Goal: Transaction & Acquisition: Purchase product/service

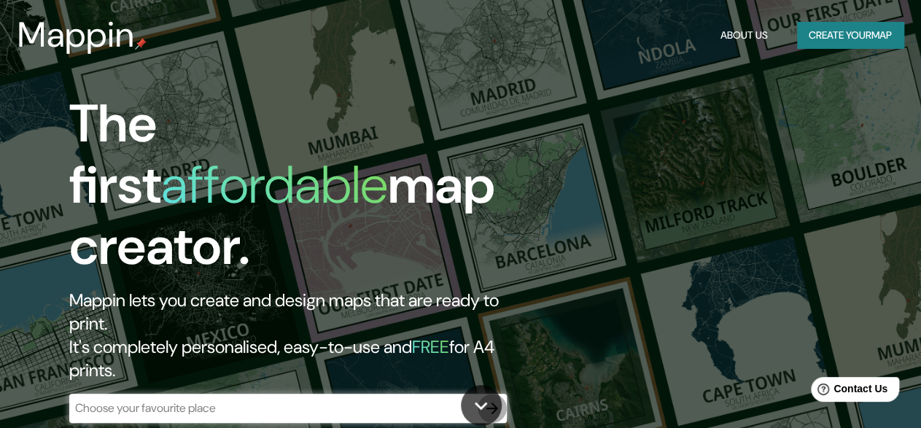
click at [491, 400] on icon "button" at bounding box center [491, 408] width 17 height 17
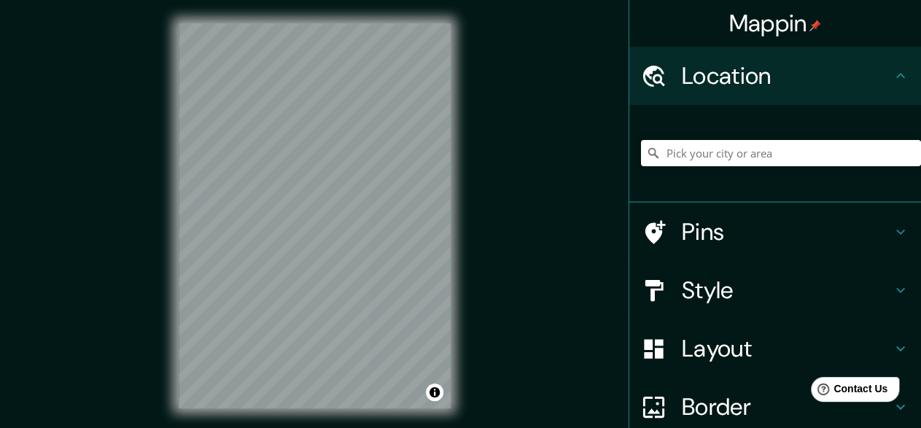
click at [766, 106] on div at bounding box center [775, 154] width 292 height 98
click at [771, 87] on h4 "Location" at bounding box center [787, 75] width 210 height 29
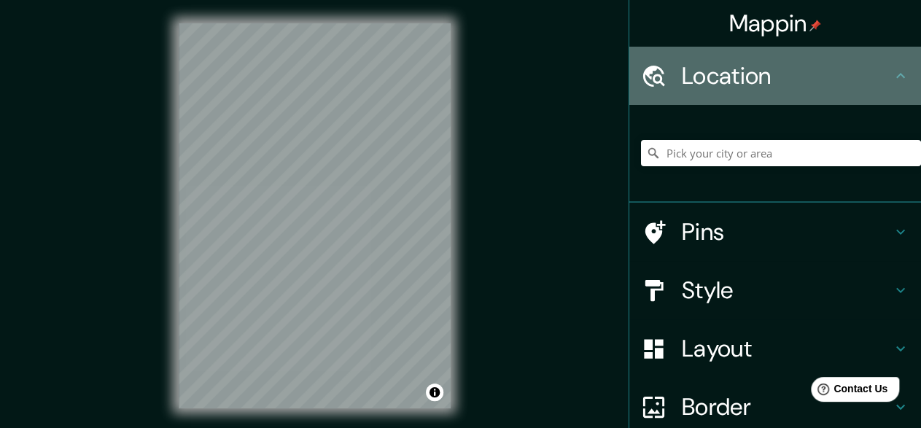
click at [871, 89] on h4 "Location" at bounding box center [787, 75] width 210 height 29
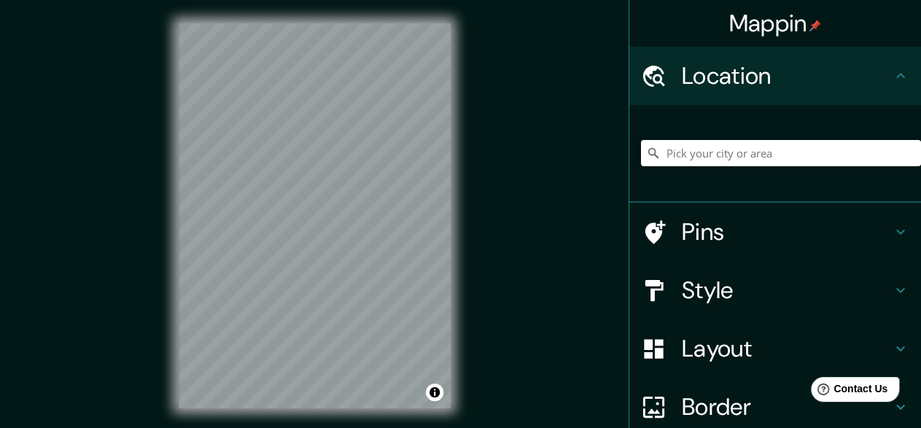
click at [809, 85] on h4 "Location" at bounding box center [787, 75] width 210 height 29
drag, startPoint x: 732, startPoint y: 136, endPoint x: 734, endPoint y: 148, distance: 11.9
click at [732, 139] on div at bounding box center [781, 153] width 280 height 73
click at [734, 149] on input "Pick your city or area" at bounding box center [781, 153] width 280 height 26
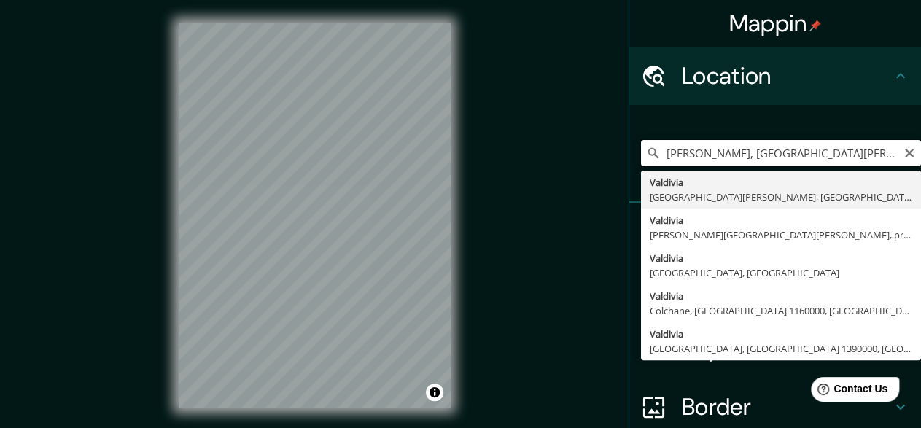
type input "[PERSON_NAME], [GEOGRAPHIC_DATA][PERSON_NAME], [GEOGRAPHIC_DATA]"
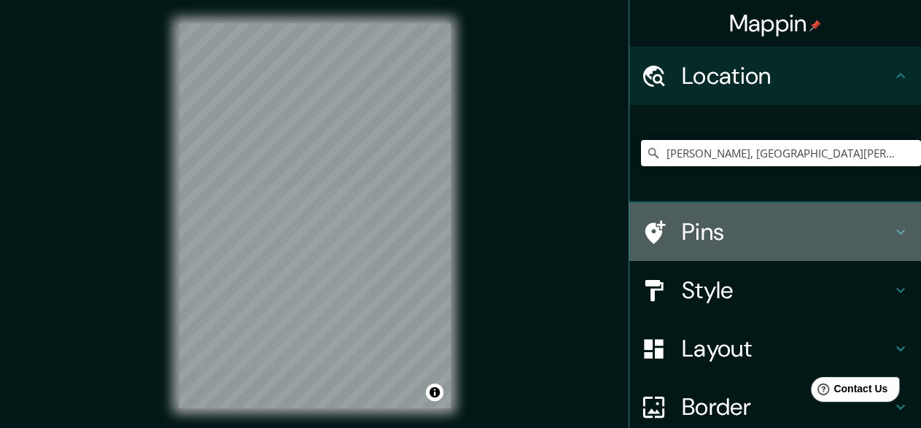
click at [836, 248] on div "Pins" at bounding box center [775, 232] width 292 height 58
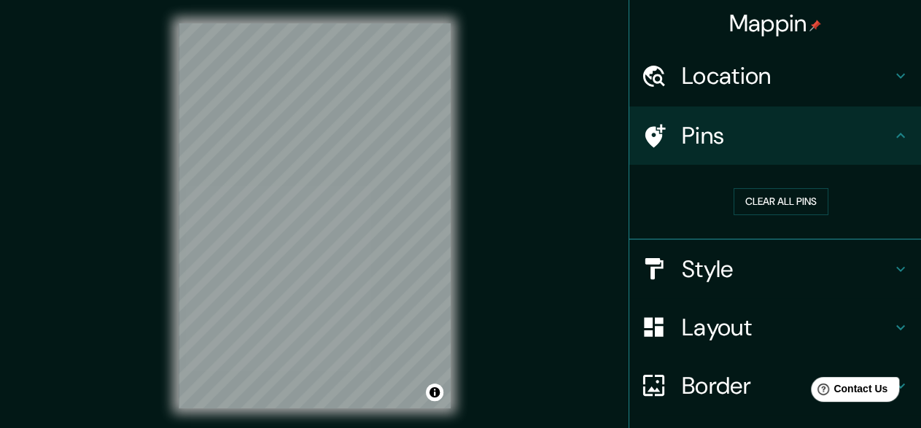
click at [892, 128] on icon at bounding box center [900, 135] width 17 height 17
drag, startPoint x: 849, startPoint y: 265, endPoint x: 856, endPoint y: 270, distance: 7.9
click at [850, 268] on h4 "Style" at bounding box center [787, 268] width 210 height 29
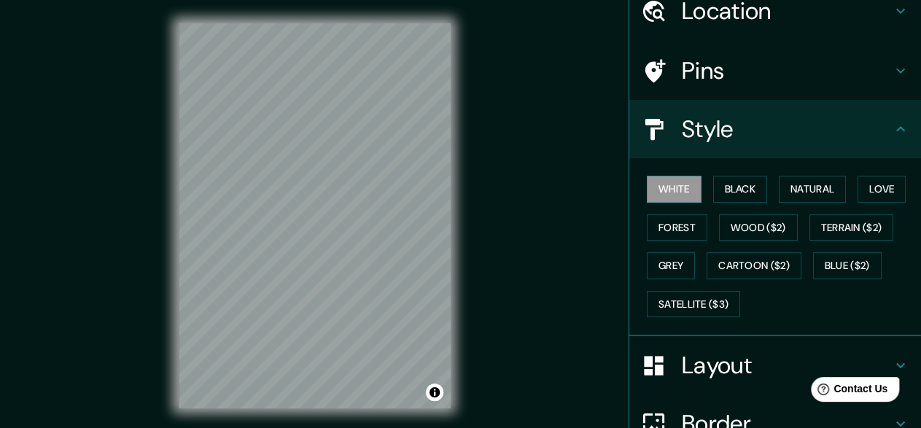
scroll to position [63, 0]
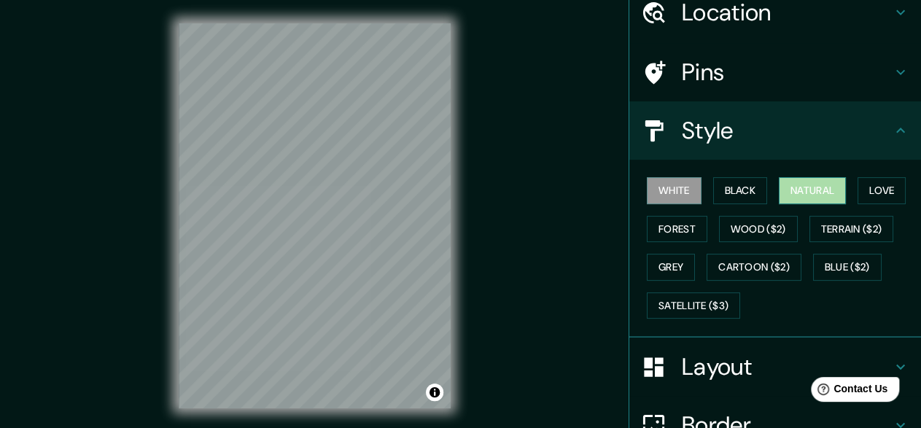
click at [791, 193] on button "Natural" at bounding box center [812, 190] width 67 height 27
click at [848, 185] on div "White Black Natural Love Forest Wood ($2) Terrain ($2) Grey Cartoon ($2) Blue (…" at bounding box center [781, 247] width 280 height 153
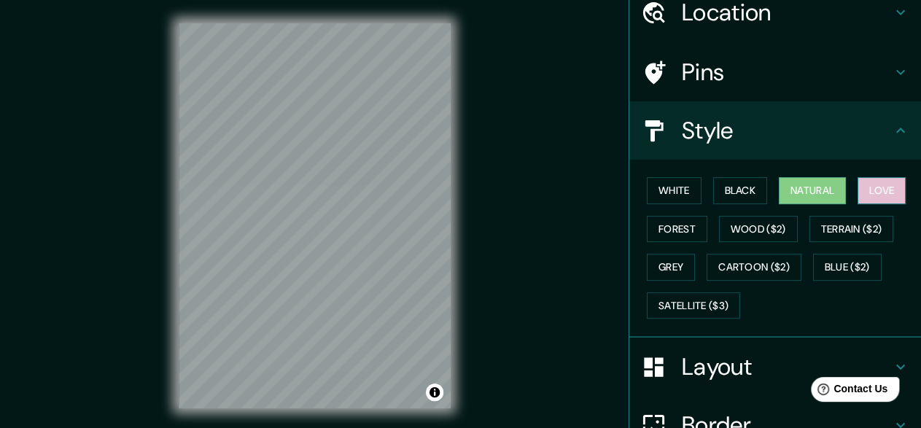
click at [879, 187] on button "Love" at bounding box center [881, 190] width 48 height 27
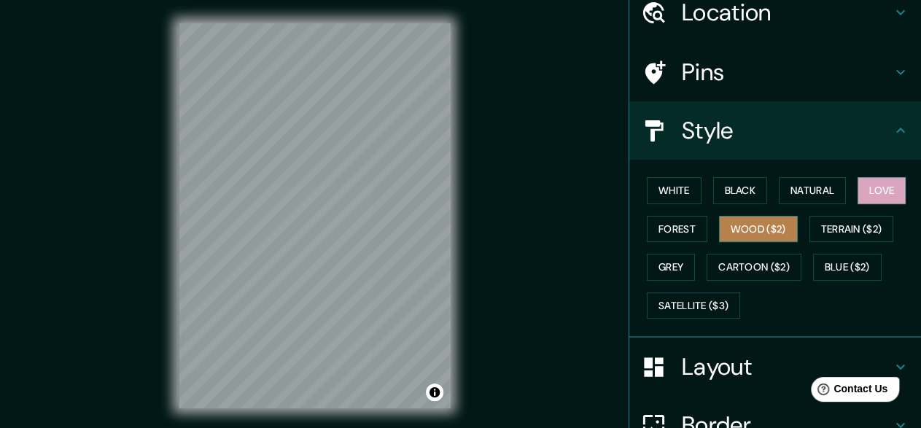
click at [771, 229] on button "Wood ($2)" at bounding box center [758, 229] width 79 height 27
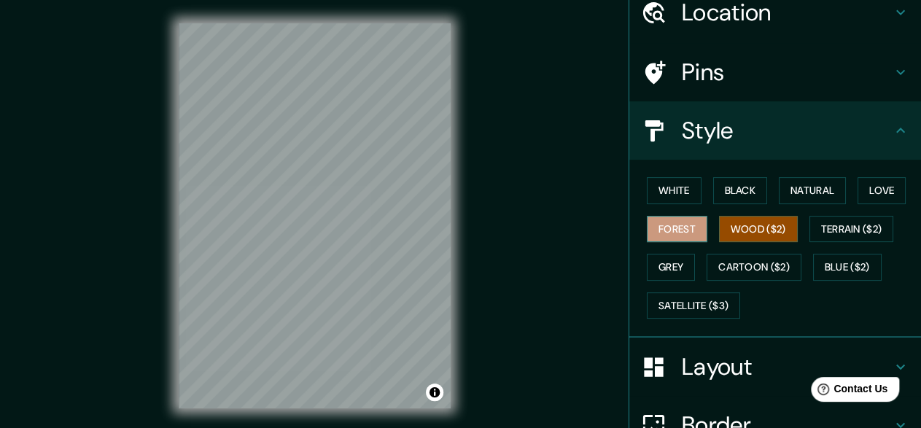
click at [654, 227] on button "Forest" at bounding box center [677, 229] width 61 height 27
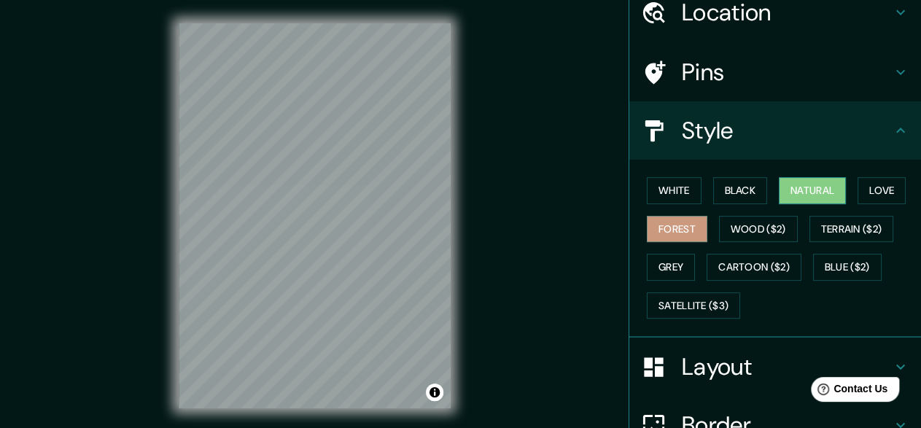
click at [812, 185] on button "Natural" at bounding box center [812, 190] width 67 height 27
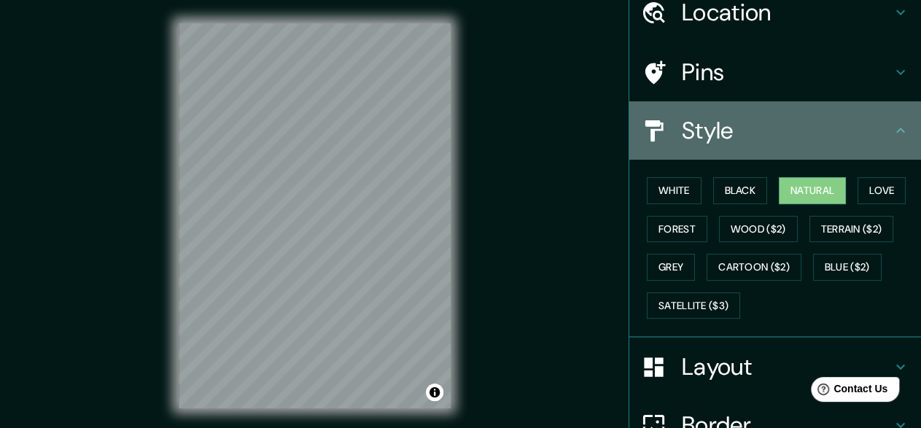
drag, startPoint x: 868, startPoint y: 154, endPoint x: 860, endPoint y: 157, distance: 7.9
click at [867, 154] on div "Style" at bounding box center [775, 130] width 292 height 58
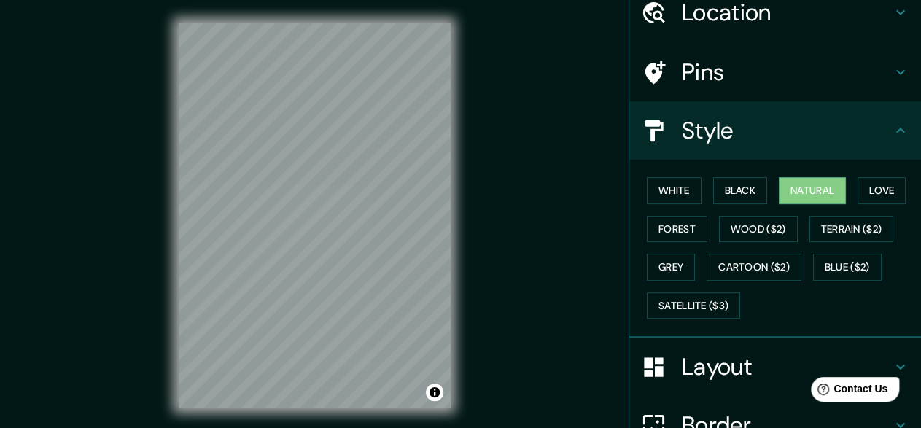
click at [892, 127] on icon at bounding box center [900, 130] width 17 height 17
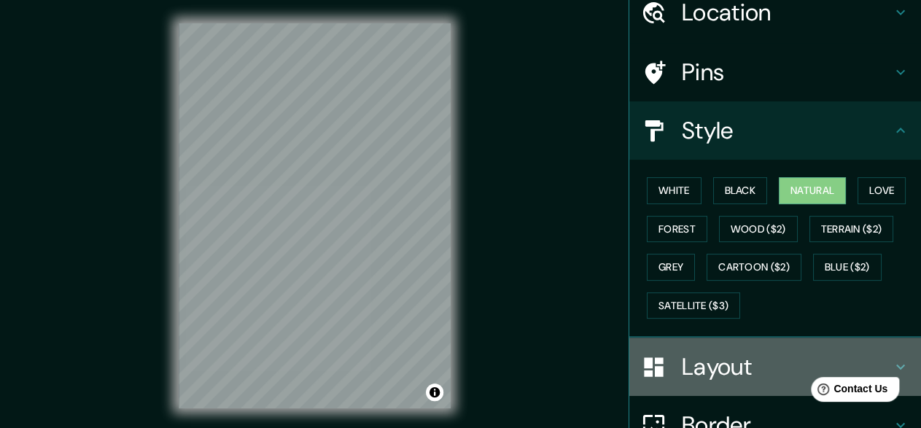
click at [752, 363] on h4 "Layout" at bounding box center [787, 366] width 210 height 29
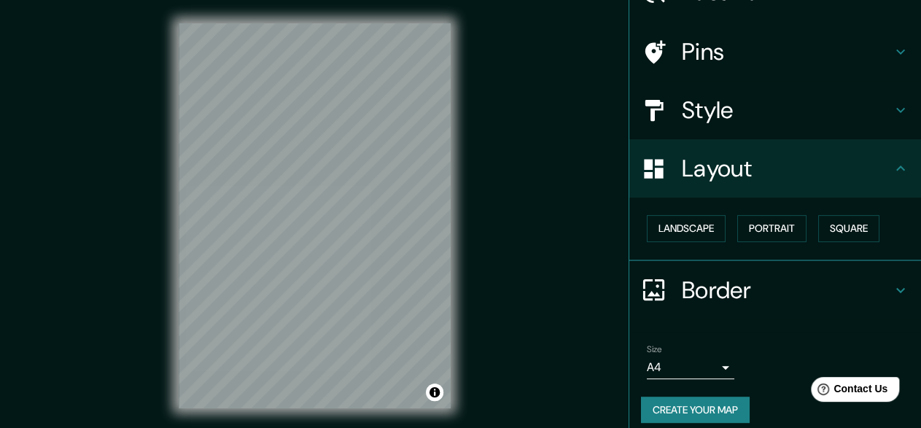
scroll to position [95, 0]
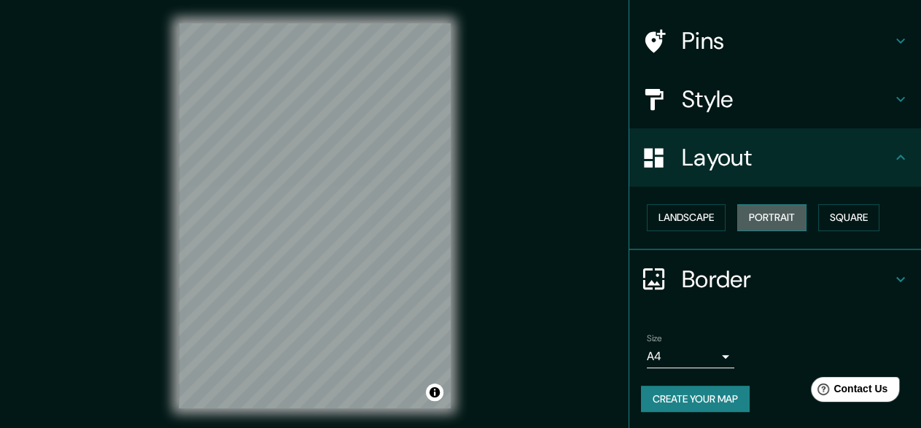
click at [767, 219] on button "Portrait" at bounding box center [771, 217] width 69 height 27
click at [657, 224] on button "Landscape" at bounding box center [686, 217] width 79 height 27
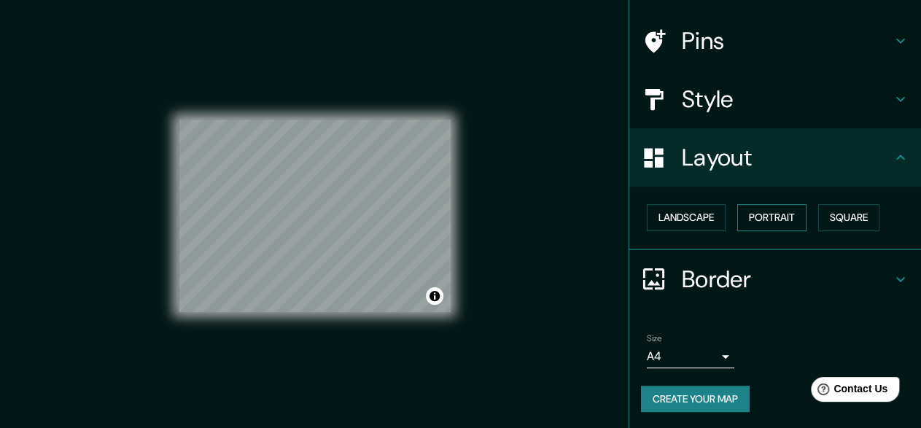
click at [785, 213] on button "Portrait" at bounding box center [771, 217] width 69 height 27
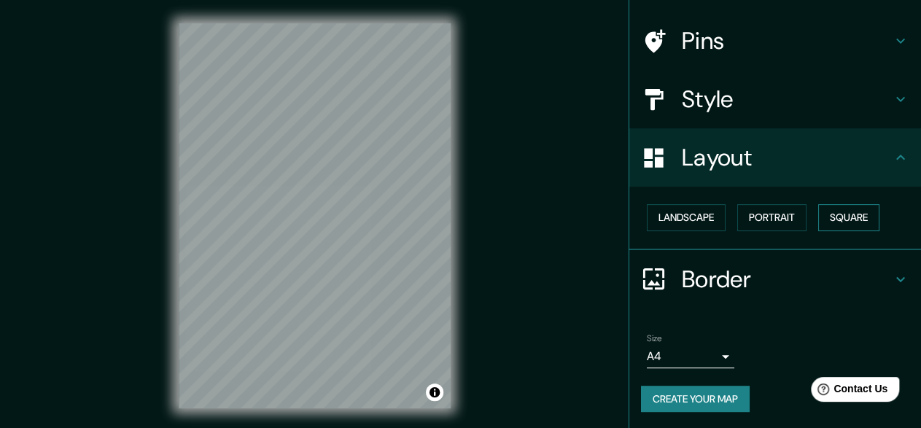
click at [848, 217] on button "Square" at bounding box center [848, 217] width 61 height 27
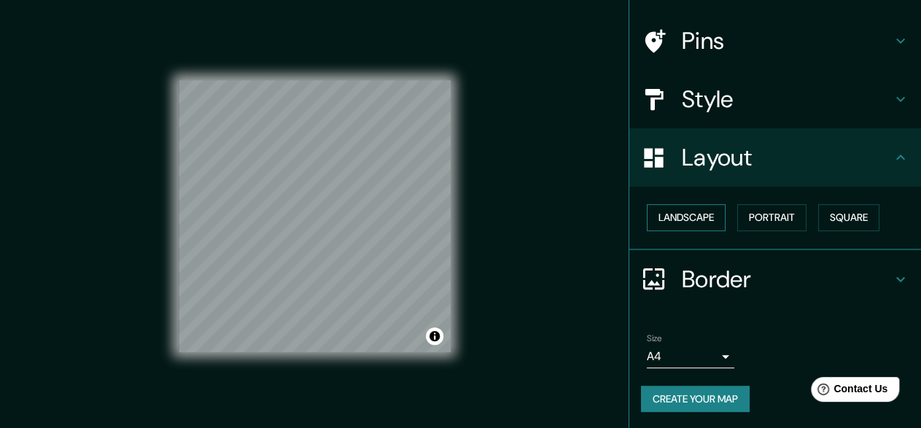
click at [697, 221] on button "Landscape" at bounding box center [686, 217] width 79 height 27
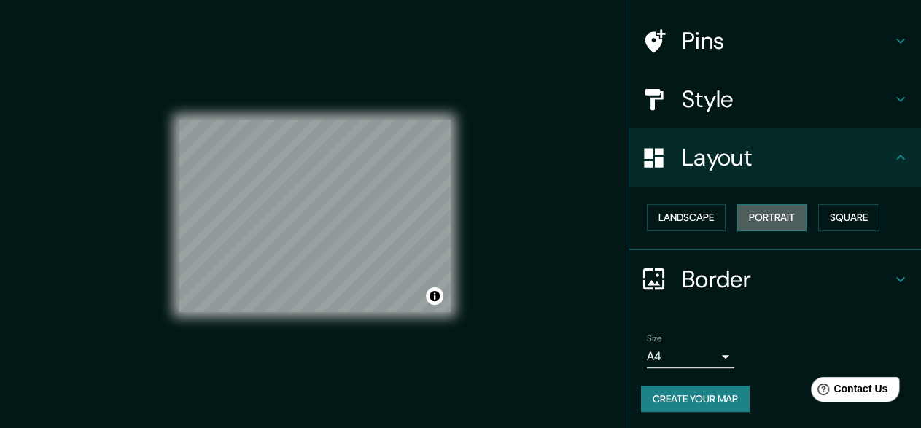
click at [744, 221] on button "Portrait" at bounding box center [771, 217] width 69 height 27
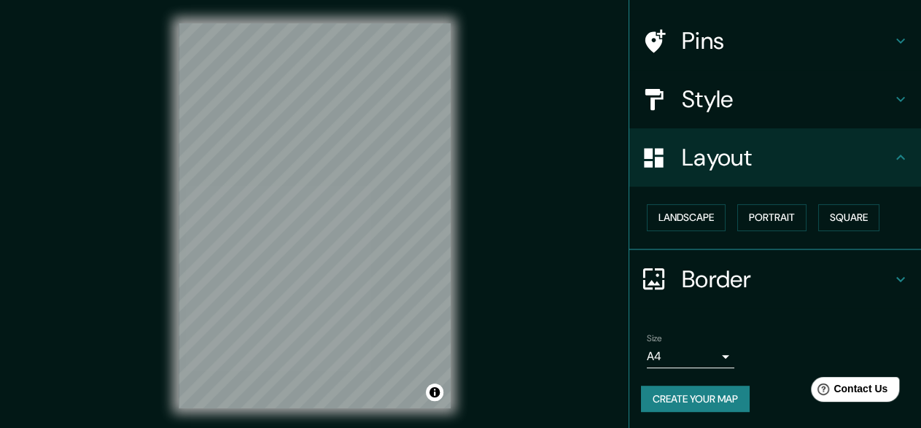
click at [678, 362] on body "Mappin Location [GEOGRAPHIC_DATA], [GEOGRAPHIC_DATA][PERSON_NAME], [GEOGRAPHIC_…" at bounding box center [460, 214] width 921 height 428
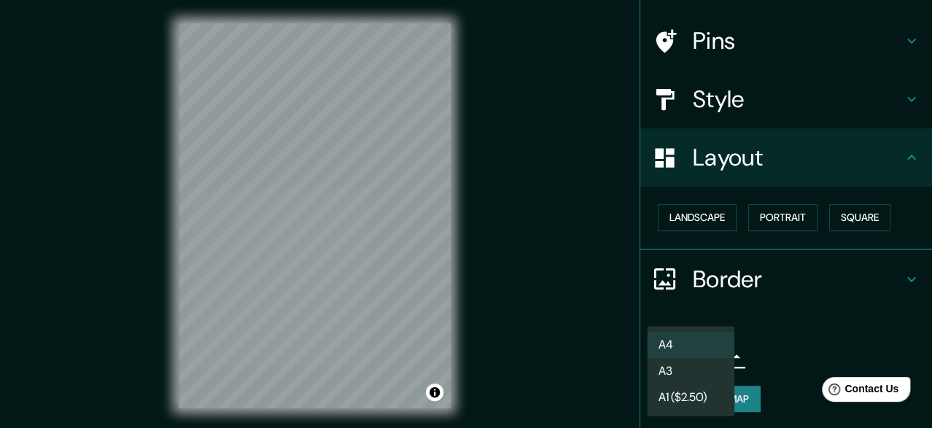
click at [815, 308] on div at bounding box center [466, 214] width 932 height 428
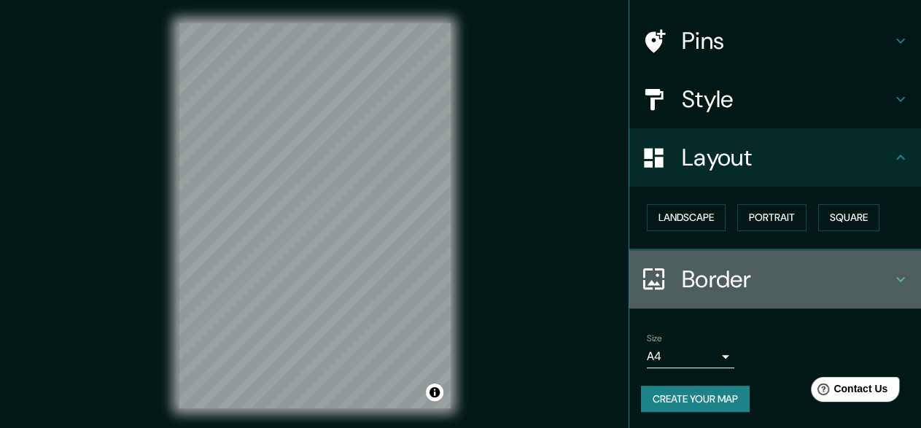
click at [757, 281] on h4 "Border" at bounding box center [787, 279] width 210 height 29
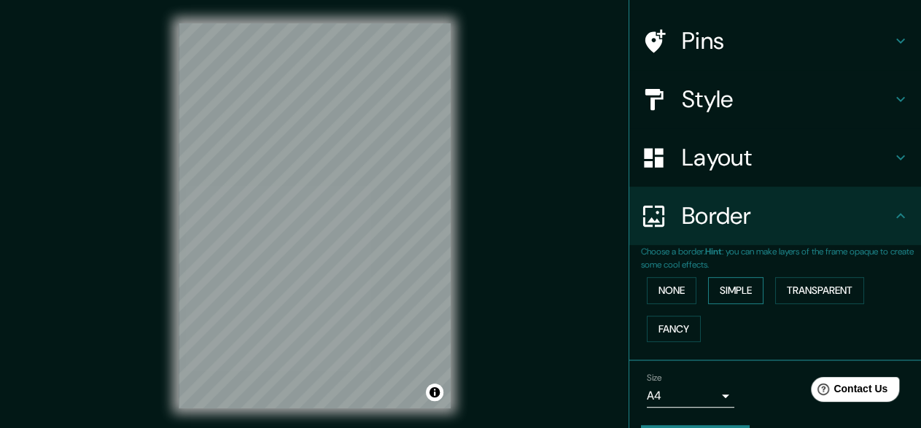
click at [721, 284] on button "Simple" at bounding box center [735, 290] width 55 height 27
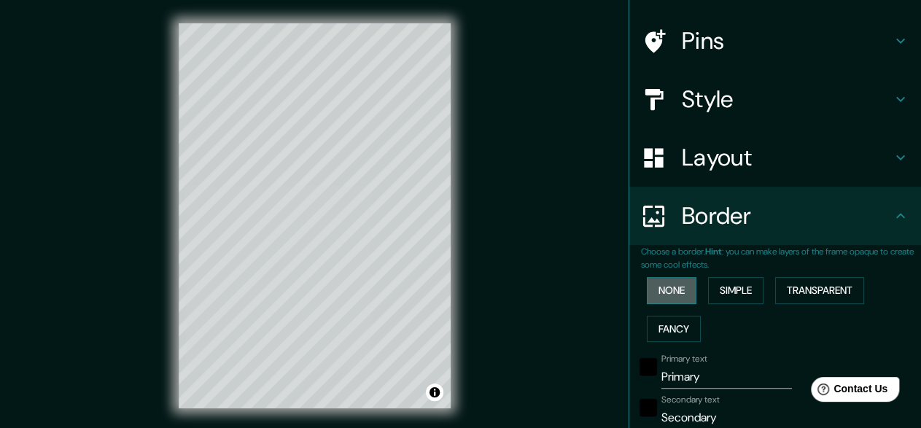
click at [647, 284] on button "None" at bounding box center [672, 290] width 50 height 27
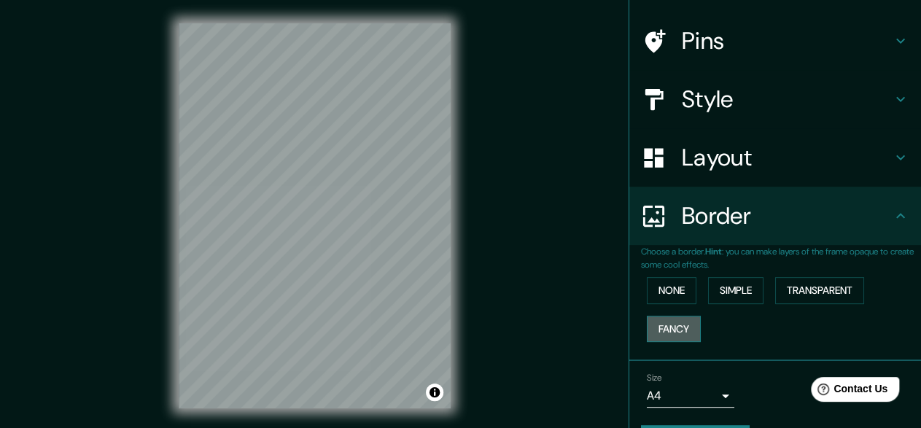
click at [688, 324] on button "Fancy" at bounding box center [674, 329] width 54 height 27
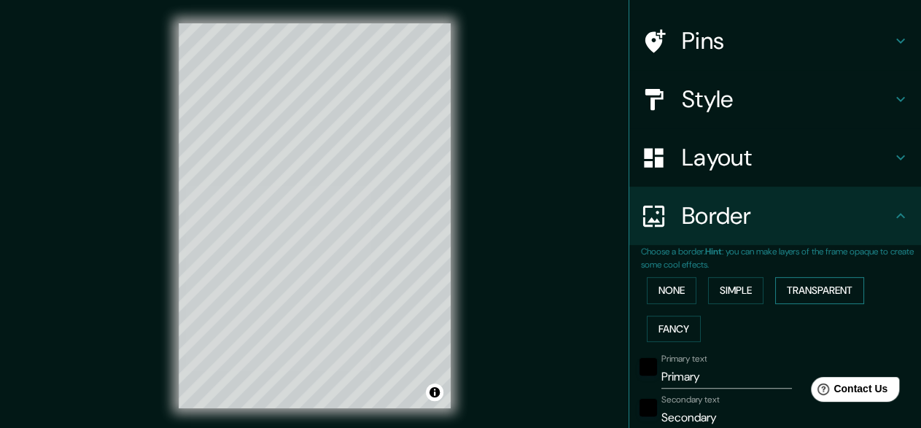
click at [836, 291] on button "Transparent" at bounding box center [819, 290] width 89 height 27
click at [720, 287] on button "Simple" at bounding box center [735, 290] width 55 height 27
click at [654, 284] on button "None" at bounding box center [672, 290] width 50 height 27
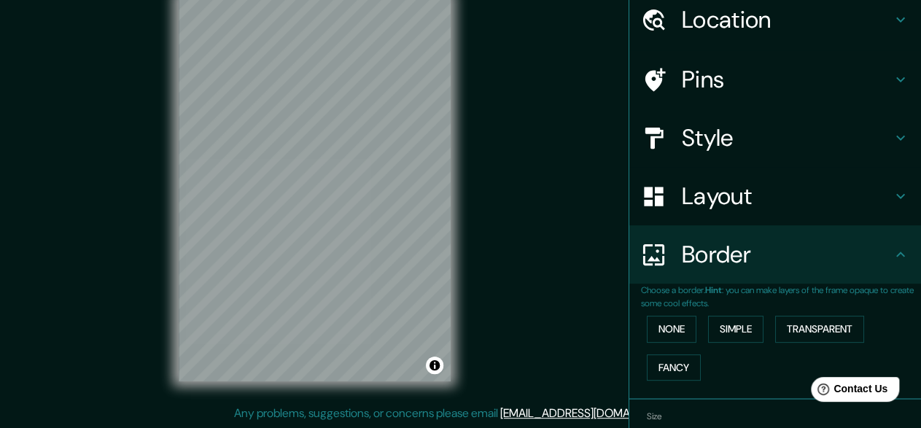
scroll to position [0, 0]
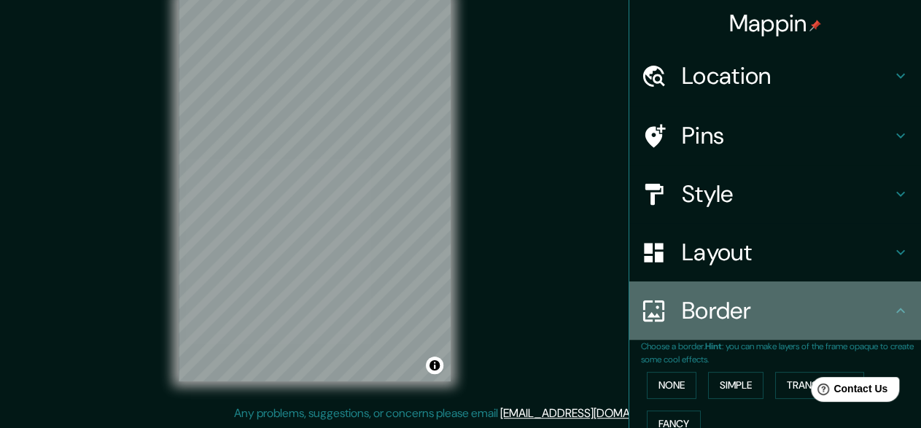
click at [744, 281] on div "Border" at bounding box center [775, 310] width 292 height 58
click at [748, 262] on h4 "Layout" at bounding box center [787, 252] width 210 height 29
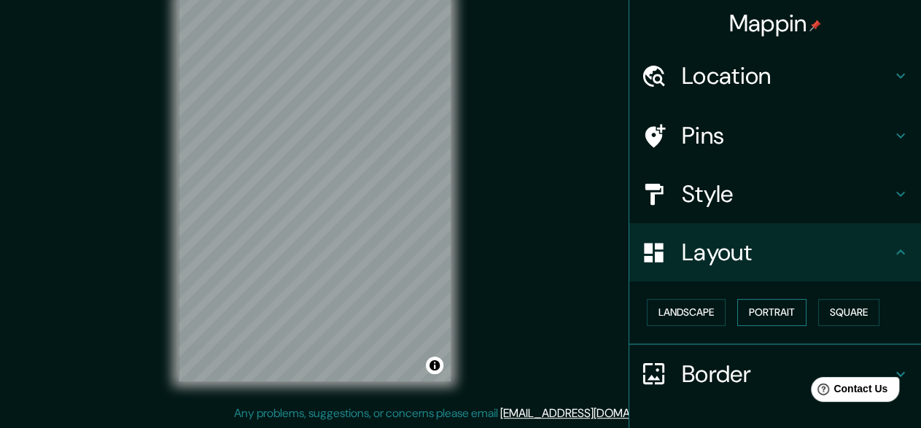
click at [763, 311] on button "Portrait" at bounding box center [771, 312] width 69 height 27
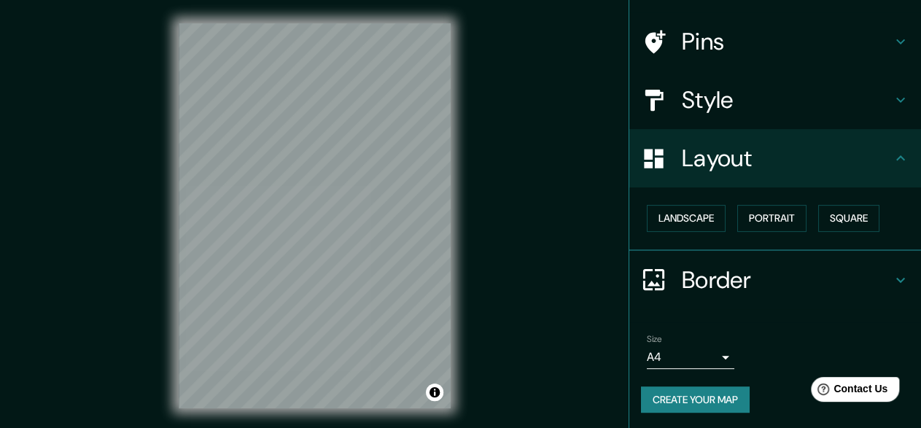
scroll to position [95, 0]
